Goal: Transaction & Acquisition: Book appointment/travel/reservation

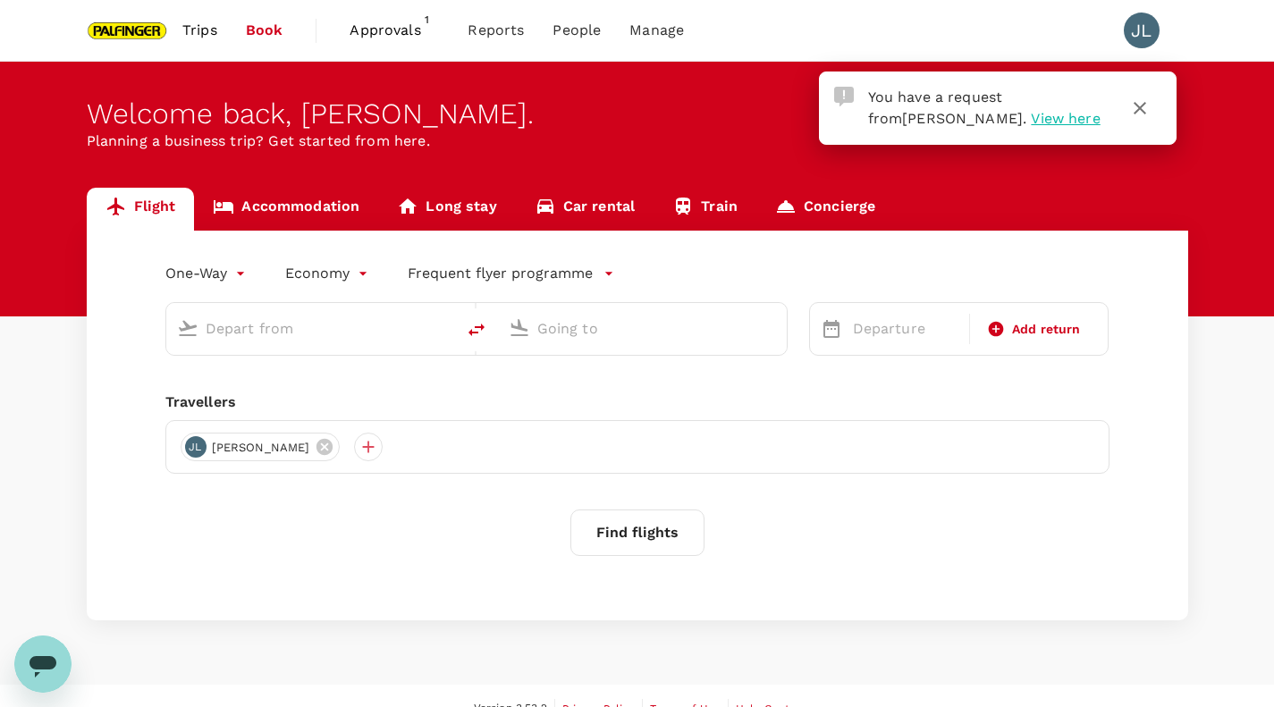
type input "roundtrip"
type input "premium-economy"
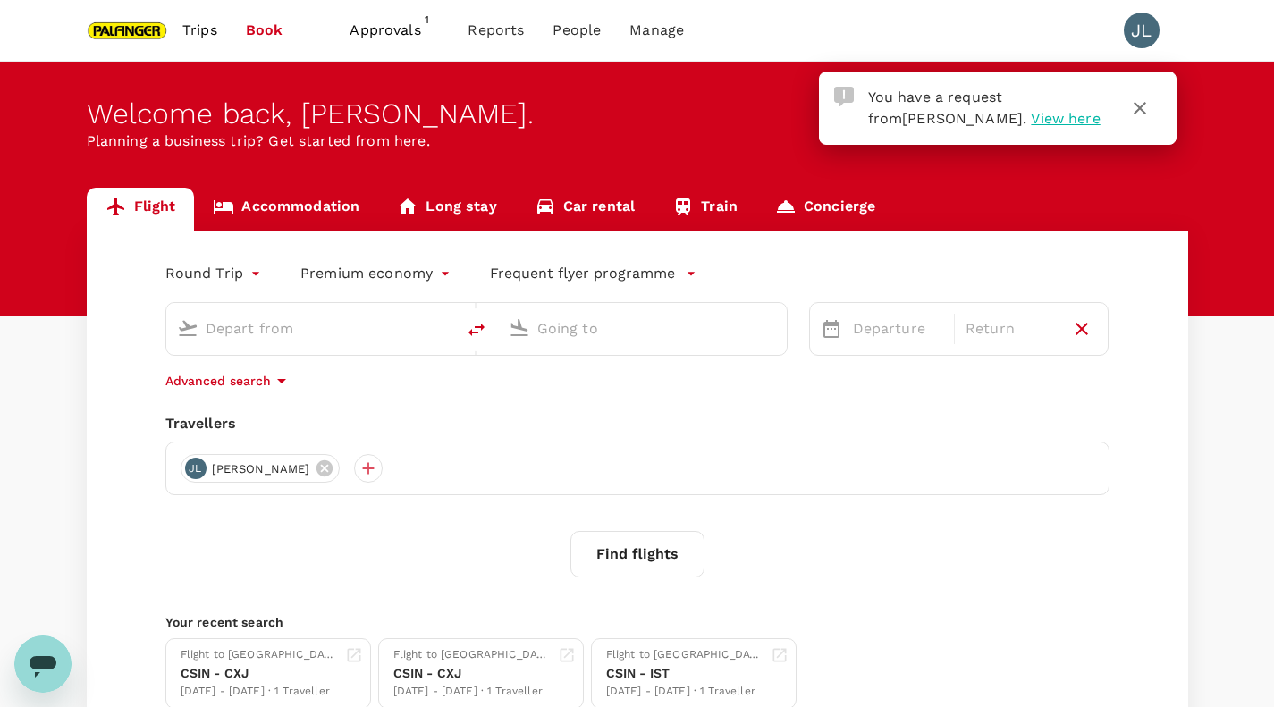
type input "Singapore Changi (SIN)"
type input "[PERSON_NAME] (CXJ)"
click at [1031, 125] on span "View here" at bounding box center [1065, 118] width 69 height 17
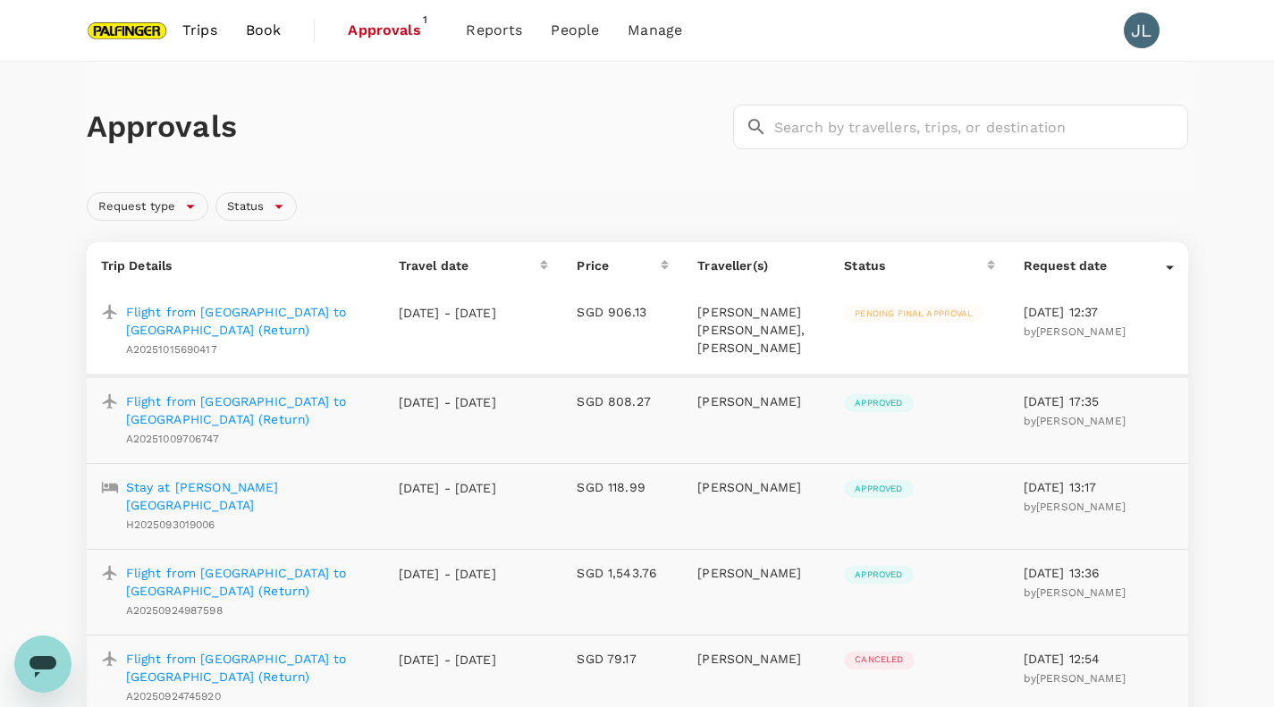
click at [210, 306] on p "Flight from [GEOGRAPHIC_DATA] to [GEOGRAPHIC_DATA] (Return)" at bounding box center [248, 321] width 244 height 36
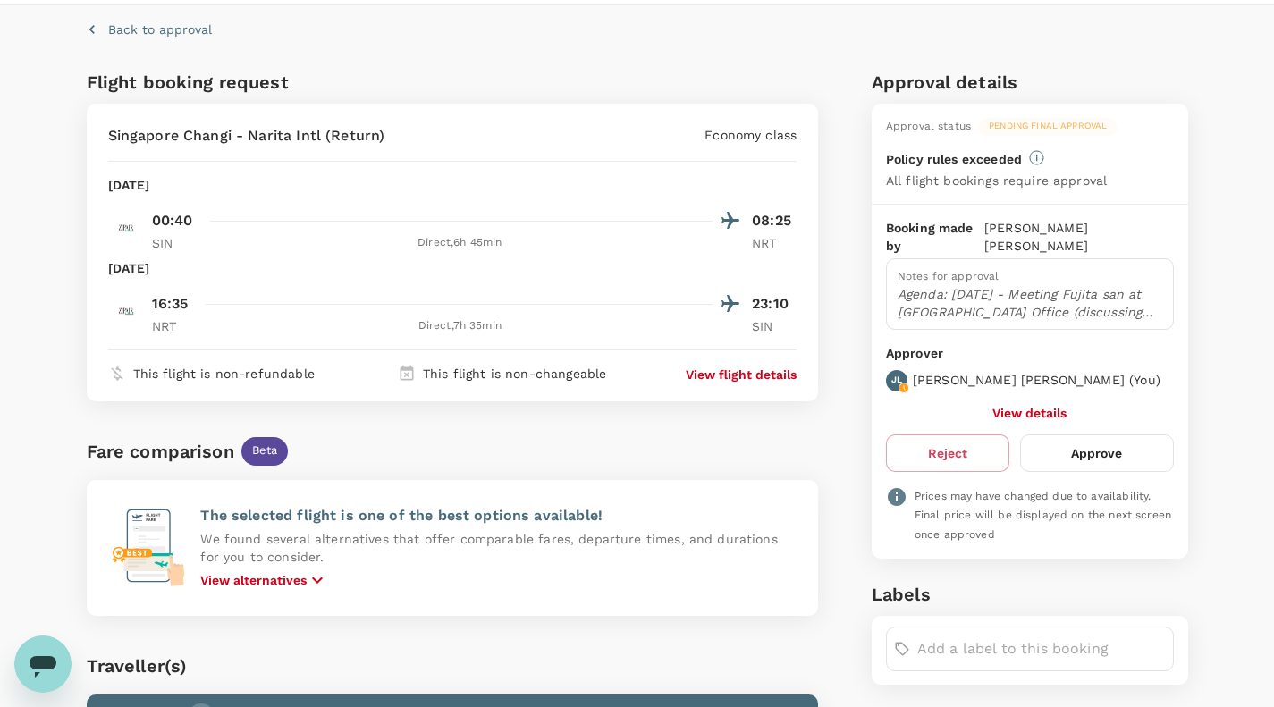
scroll to position [58, 0]
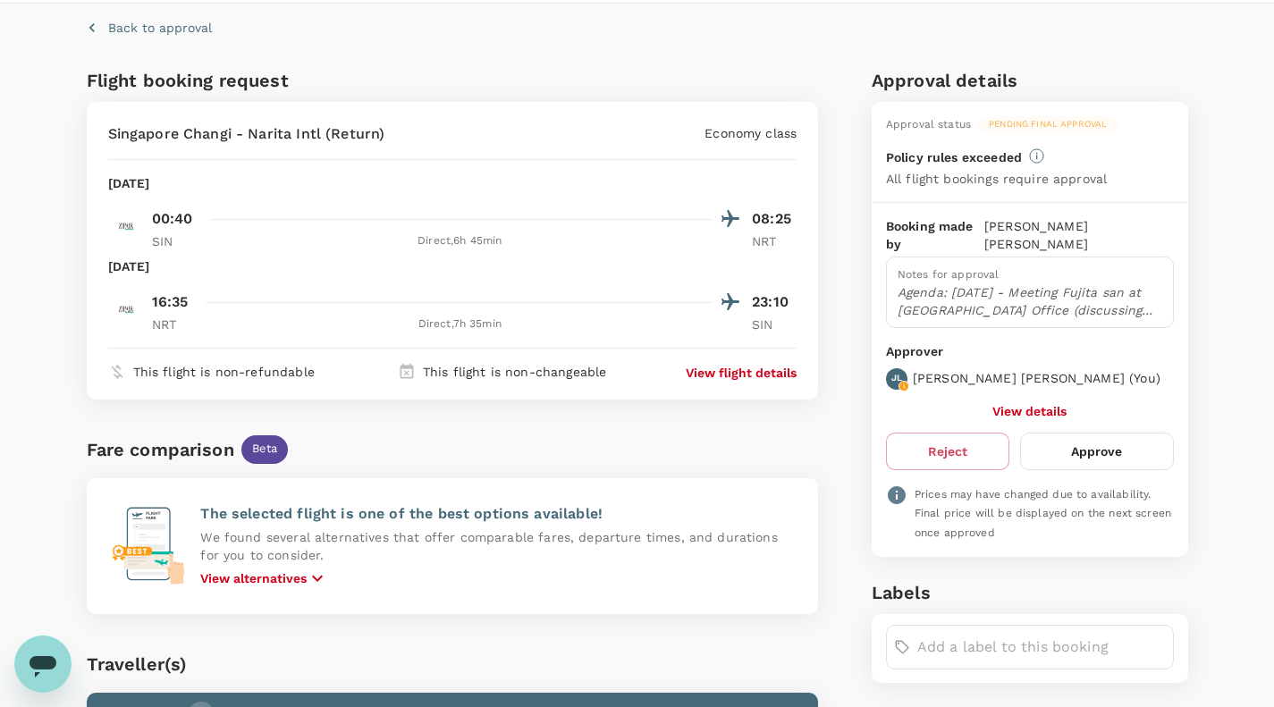
click at [1110, 440] on button "Approve" at bounding box center [1096, 452] width 153 height 38
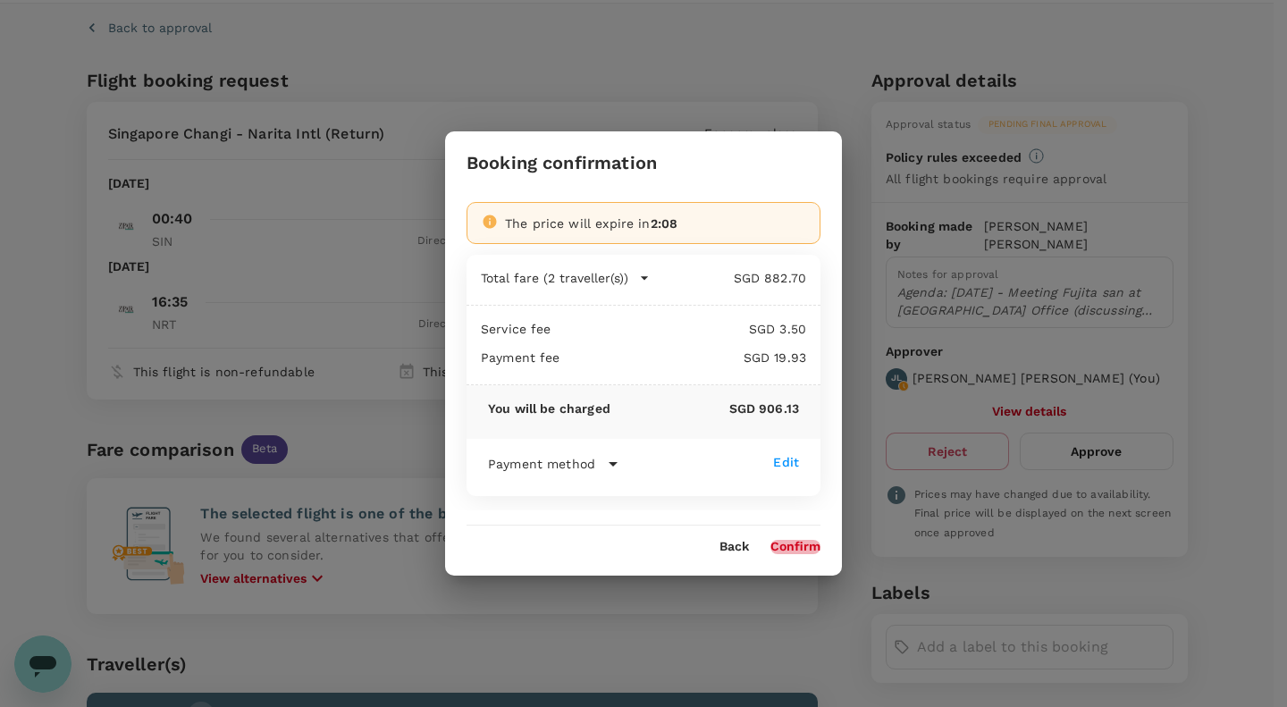
click at [802, 552] on button "Confirm" at bounding box center [796, 547] width 50 height 14
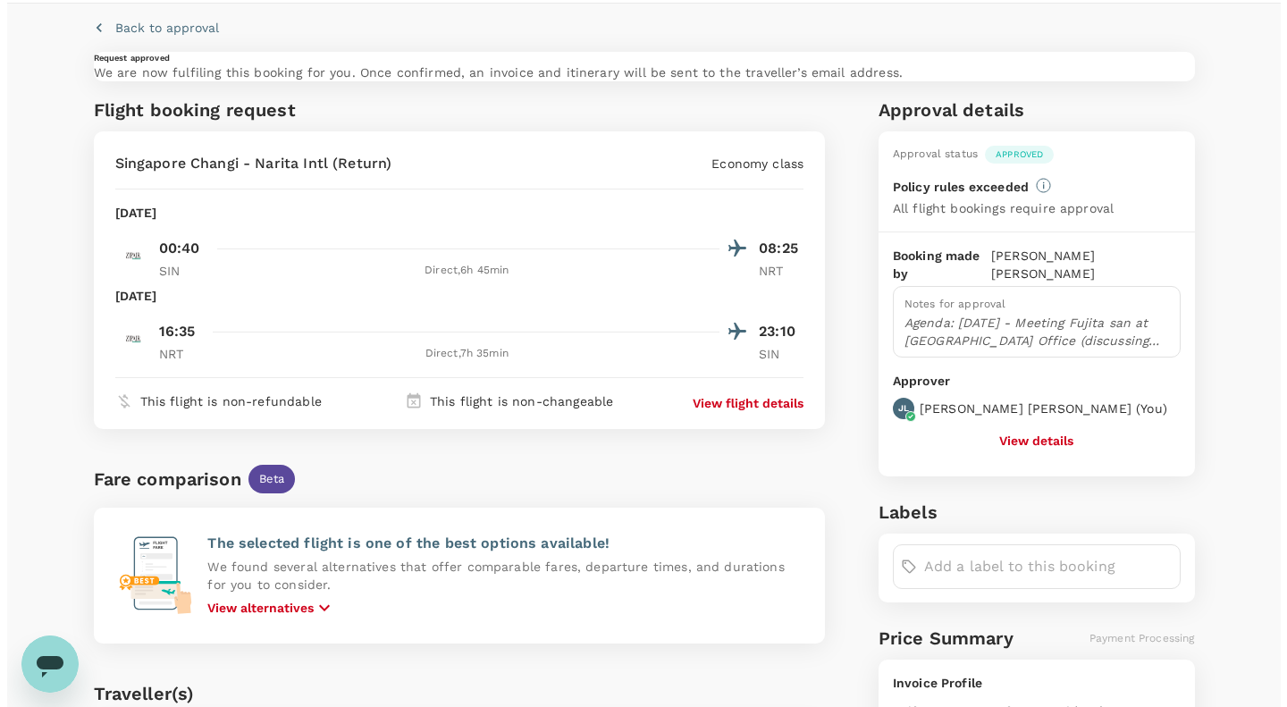
scroll to position [0, 0]
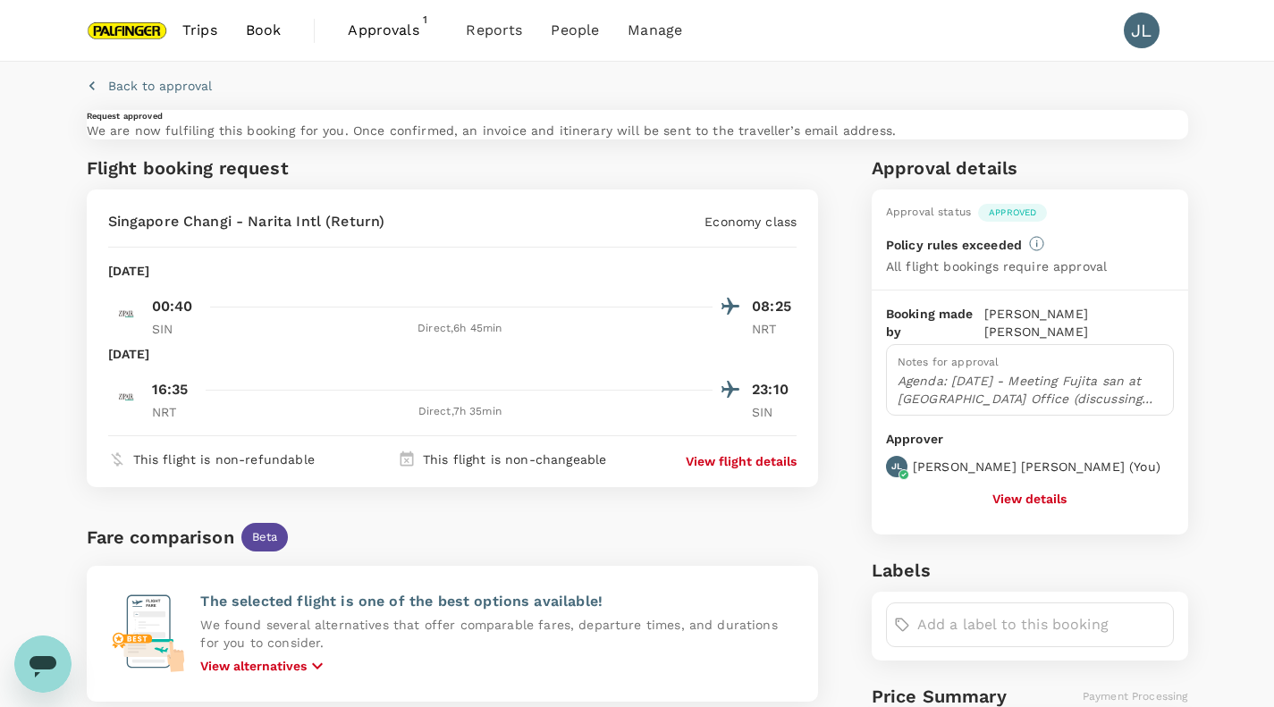
click at [272, 36] on span "Book" at bounding box center [264, 30] width 36 height 21
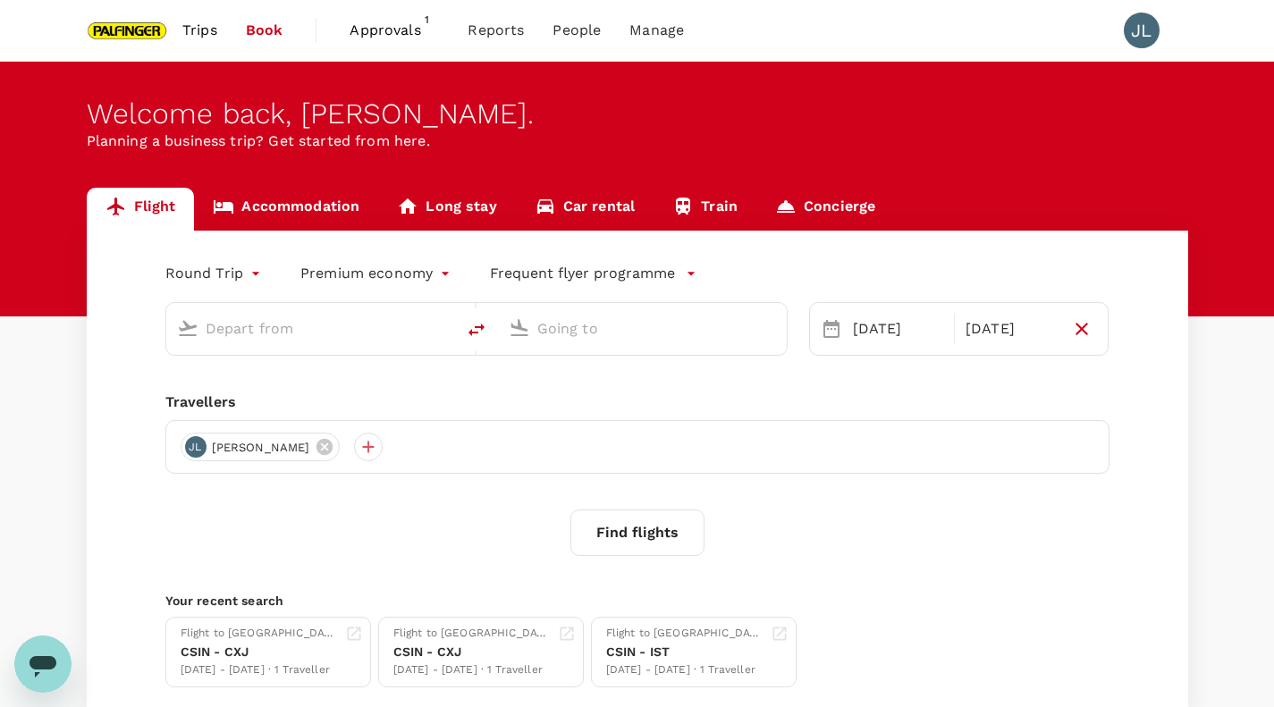
type input "Singapore Changi (SIN)"
type input "[PERSON_NAME] (CXJ)"
type input "Singapore Changi (SIN)"
type input "[PERSON_NAME] (CXJ)"
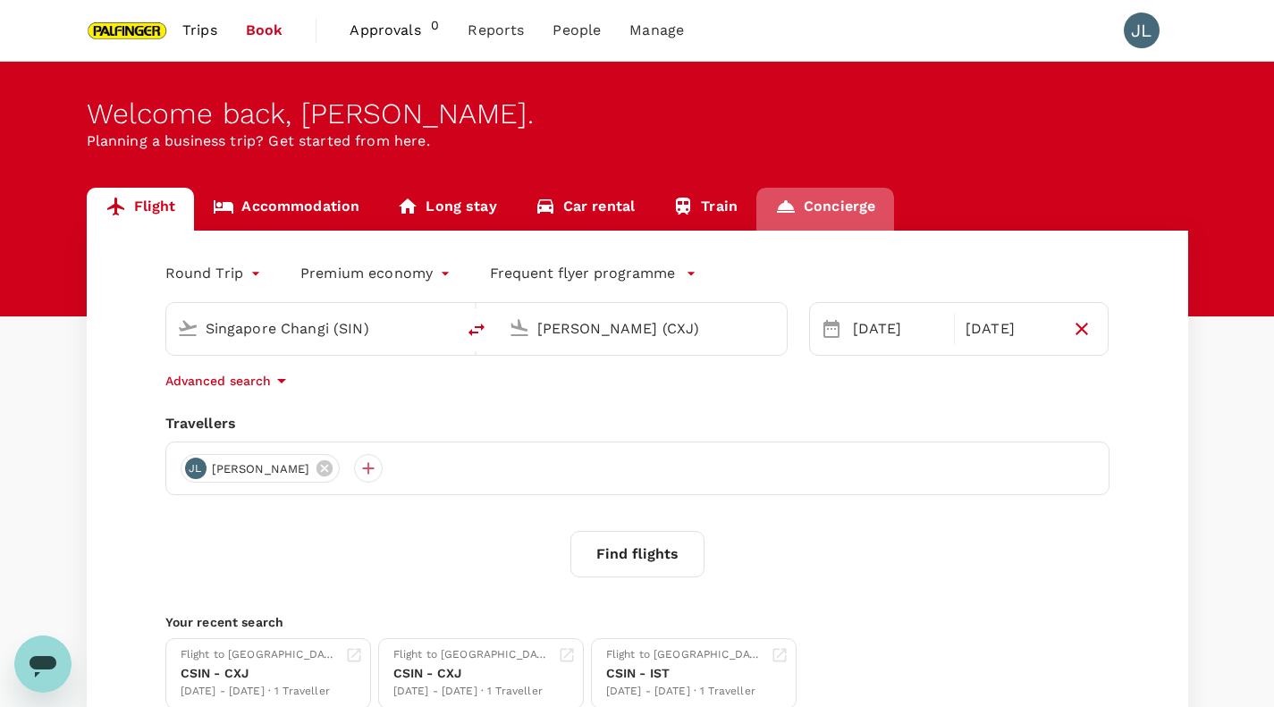
click at [825, 203] on link "Concierge" at bounding box center [825, 209] width 138 height 43
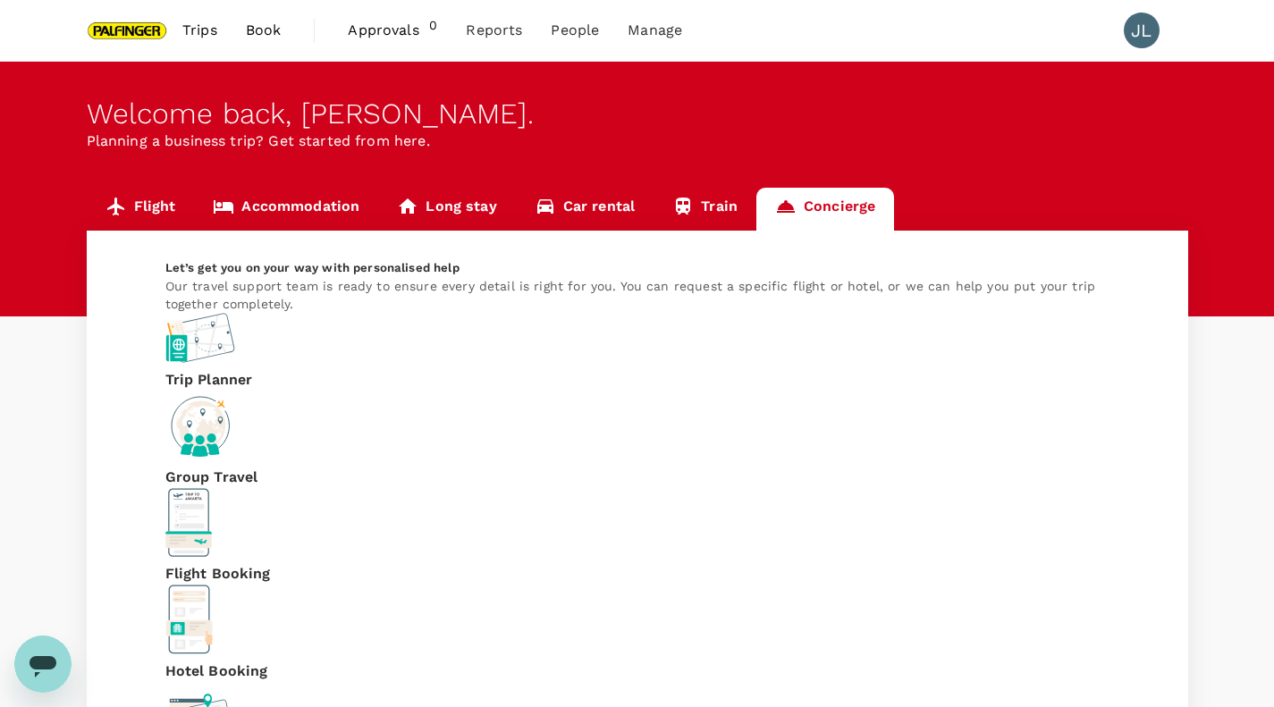
click at [253, 391] on div "Trip Planner" at bounding box center [209, 352] width 88 height 78
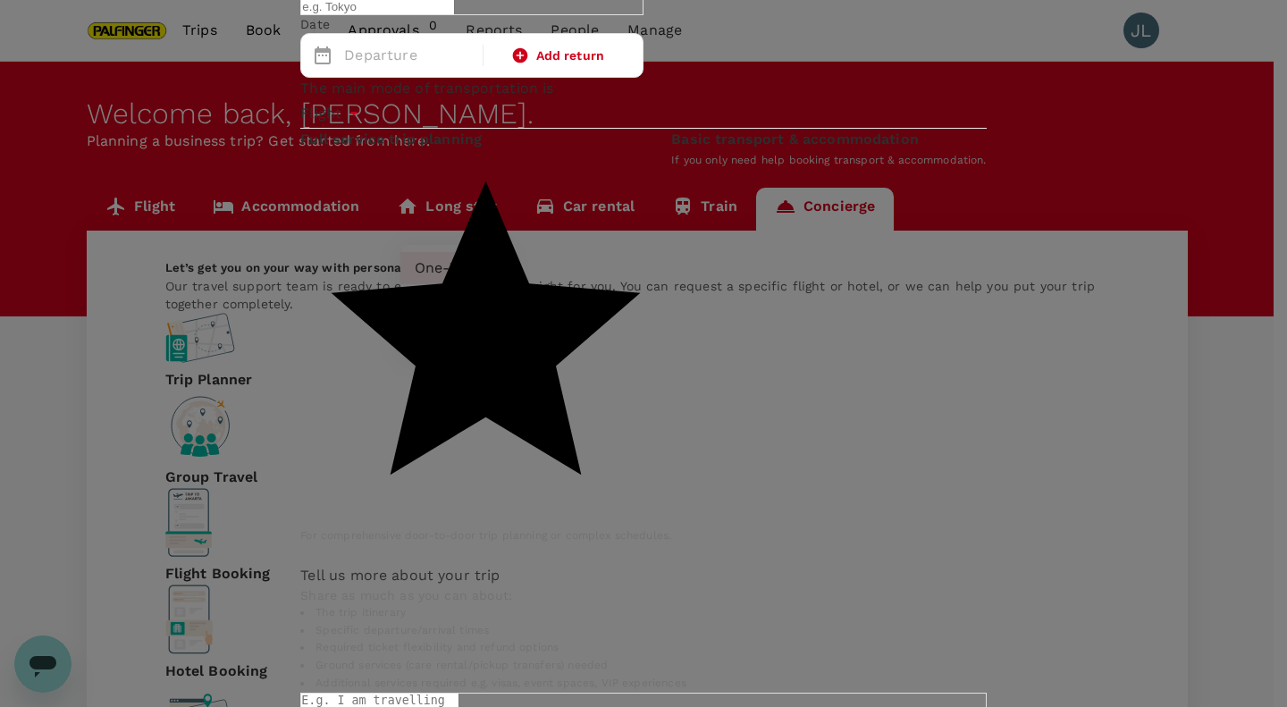
click at [468, 223] on body "Trips Book Approvals 0 Reports People Manage JL Welcome back , [PERSON_NAME] . …" at bounding box center [643, 461] width 1287 height 922
click at [462, 304] on li "Round Trip" at bounding box center [453, 300] width 107 height 32
type input "roundtrip"
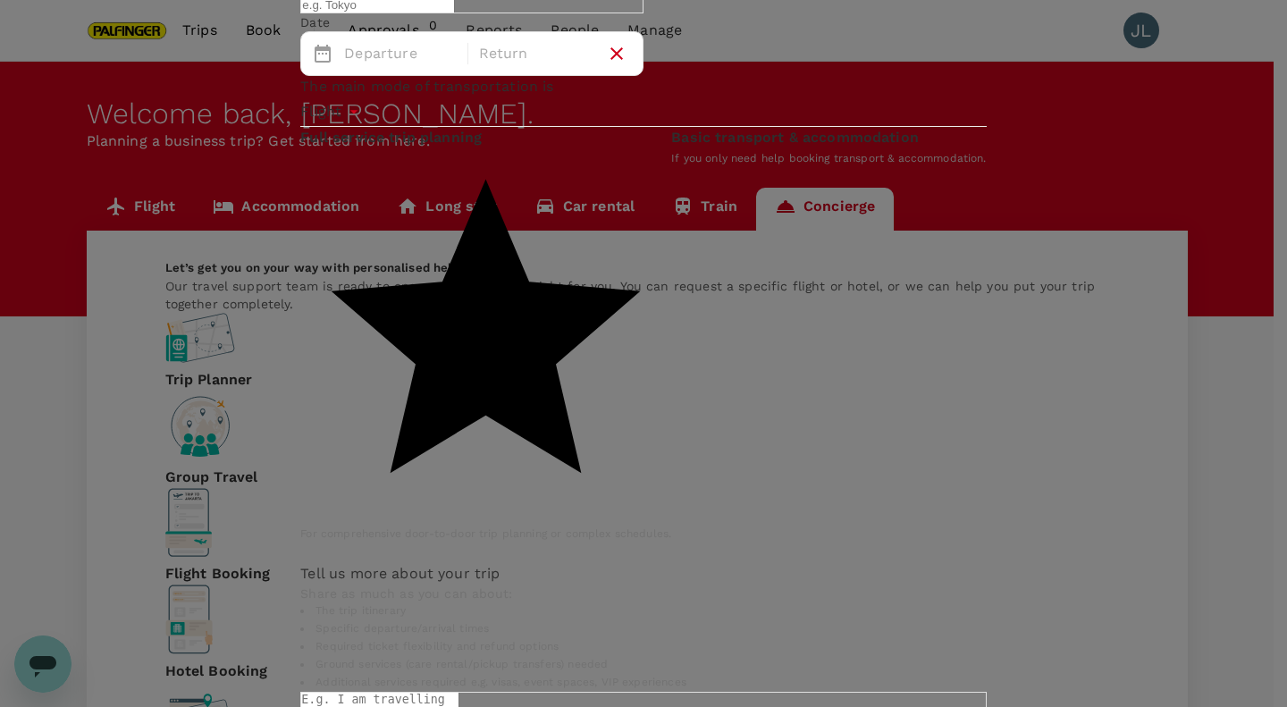
type input "[GEOGRAPHIC_DATA]"
type input "CXJ"
click at [429, 76] on div "Departure Return" at bounding box center [471, 53] width 343 height 45
click at [414, 64] on p "Departure" at bounding box center [400, 53] width 112 height 21
